Goal: Task Accomplishment & Management: Manage account settings

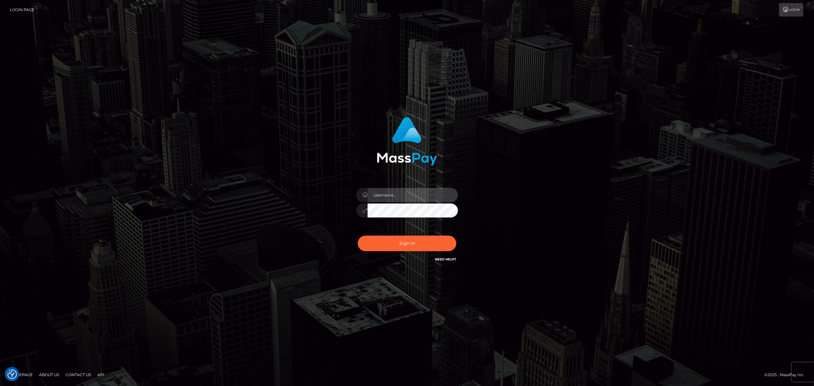
click at [388, 196] on input "text" at bounding box center [413, 195] width 90 height 14
type input "Eric"
click at [400, 246] on button "Sign in" at bounding box center [407, 244] width 99 height 16
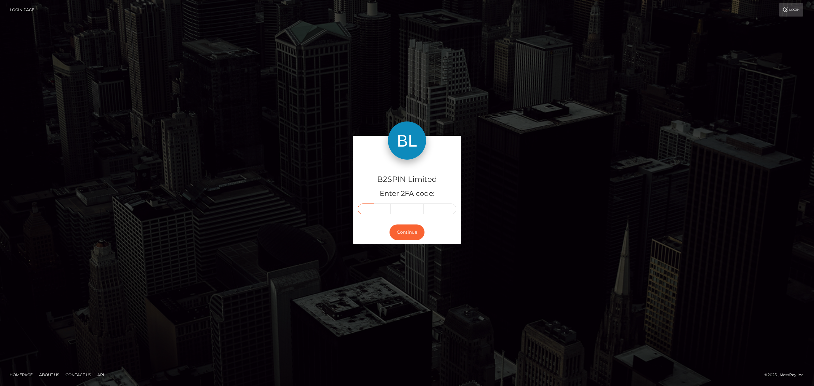
click at [365, 208] on input "text" at bounding box center [366, 208] width 17 height 11
paste input "4"
type input "4"
type input "0"
type input "2"
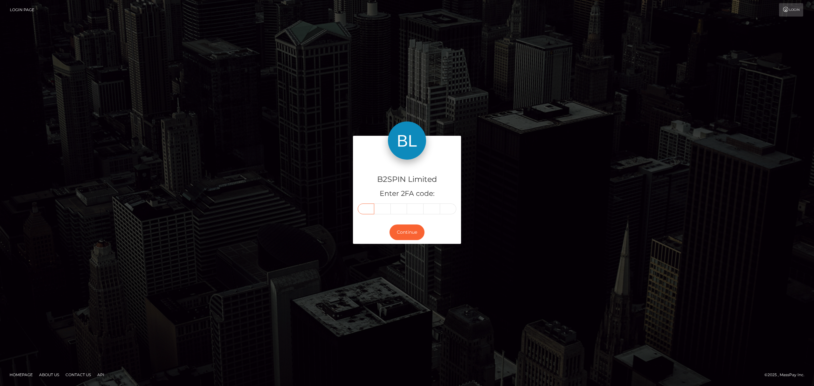
type input "9"
type input "5"
type input "2"
click at [408, 236] on button "Continue" at bounding box center [406, 232] width 35 height 16
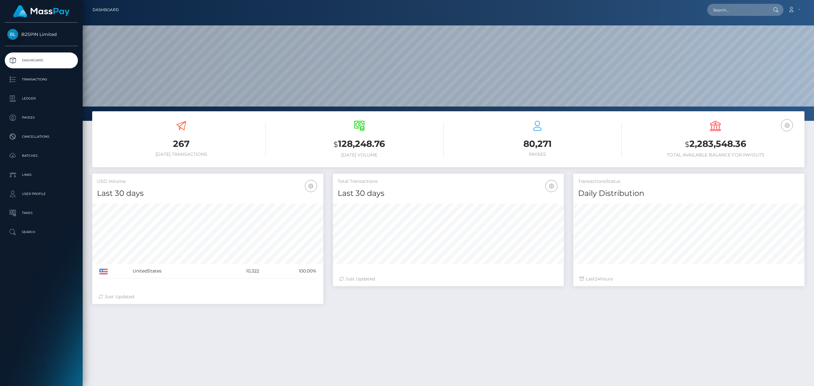
scroll to position [113, 231]
drag, startPoint x: 748, startPoint y: 143, endPoint x: 690, endPoint y: 143, distance: 58.5
click at [690, 143] on h3 "$ 2,283,548.36" at bounding box center [715, 144] width 168 height 13
copy h3 "2,283,548.36"
